Goal: Transaction & Acquisition: Purchase product/service

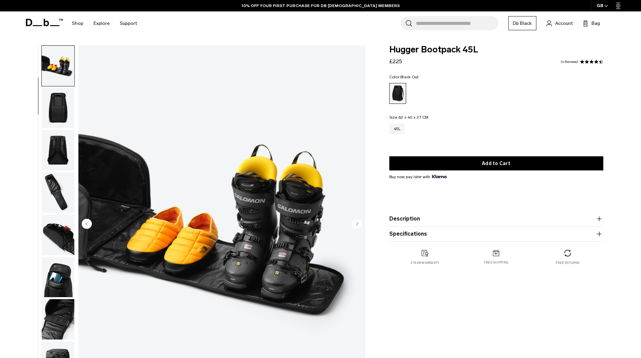
click at [64, 147] on img "button" at bounding box center [58, 150] width 33 height 40
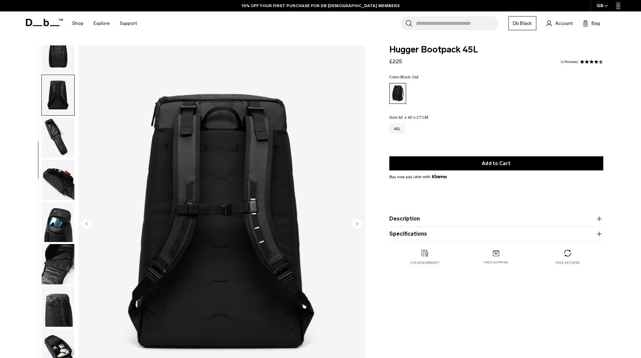
scroll to position [106, 0]
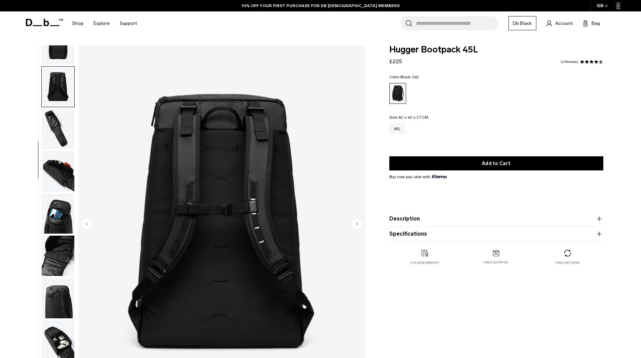
click at [74, 179] on img "button" at bounding box center [58, 171] width 33 height 40
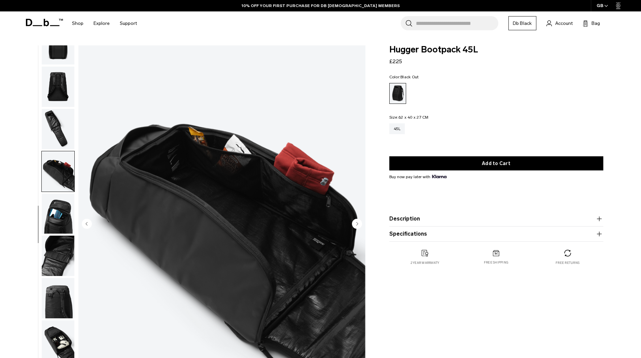
drag, startPoint x: 63, startPoint y: 211, endPoint x: 57, endPoint y: 214, distance: 6.2
click at [63, 212] on img "button" at bounding box center [58, 214] width 33 height 40
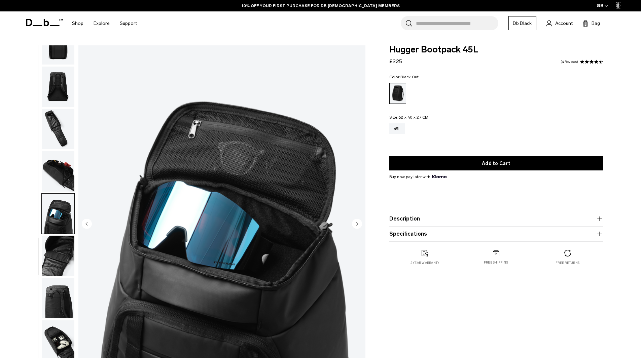
click at [59, 258] on img "button" at bounding box center [58, 256] width 33 height 40
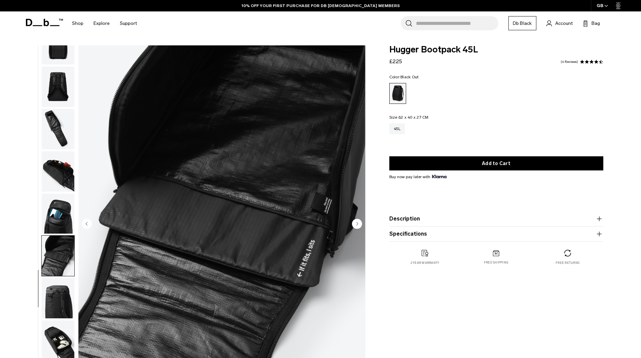
click at [64, 276] on img "button" at bounding box center [58, 256] width 33 height 40
click at [72, 300] on img "button" at bounding box center [58, 298] width 33 height 40
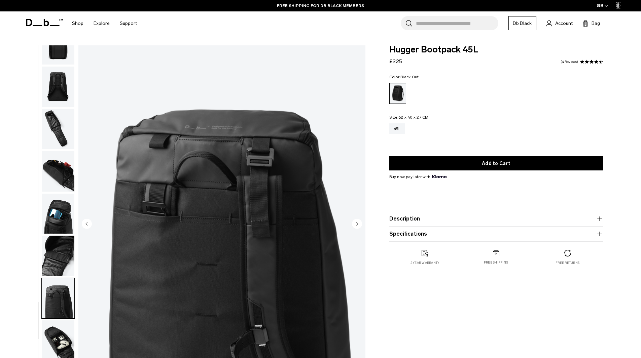
click at [65, 335] on img "button" at bounding box center [58, 341] width 33 height 40
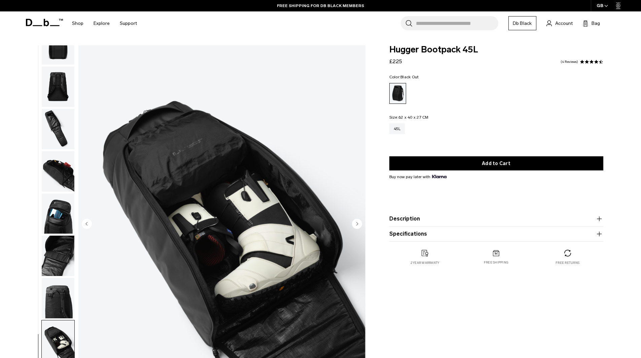
click at [78, 274] on img "10 / 11" at bounding box center [221, 224] width 287 height 358
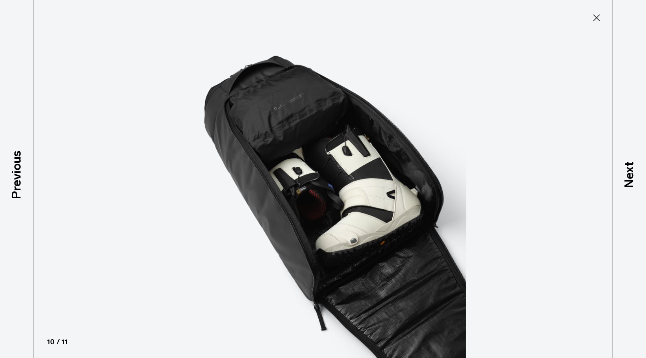
click at [598, 13] on icon at bounding box center [596, 17] width 11 height 11
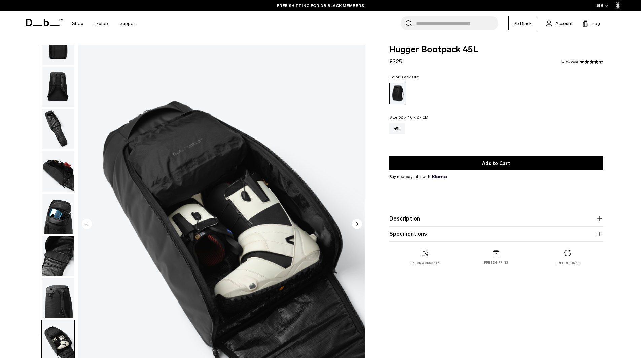
click at [54, 340] on img "button" at bounding box center [58, 341] width 33 height 40
click at [51, 255] on img "button" at bounding box center [58, 256] width 33 height 40
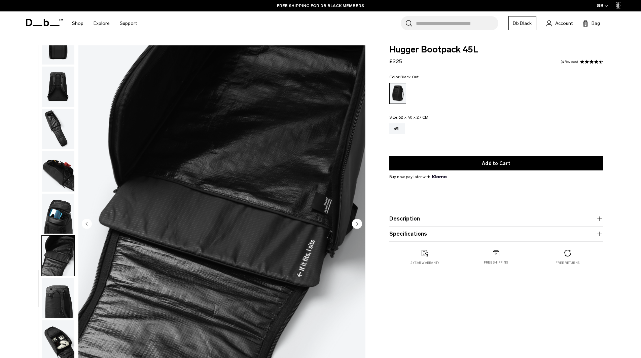
click at [55, 189] on img "button" at bounding box center [58, 171] width 33 height 40
